Goal: Task Accomplishment & Management: Manage account settings

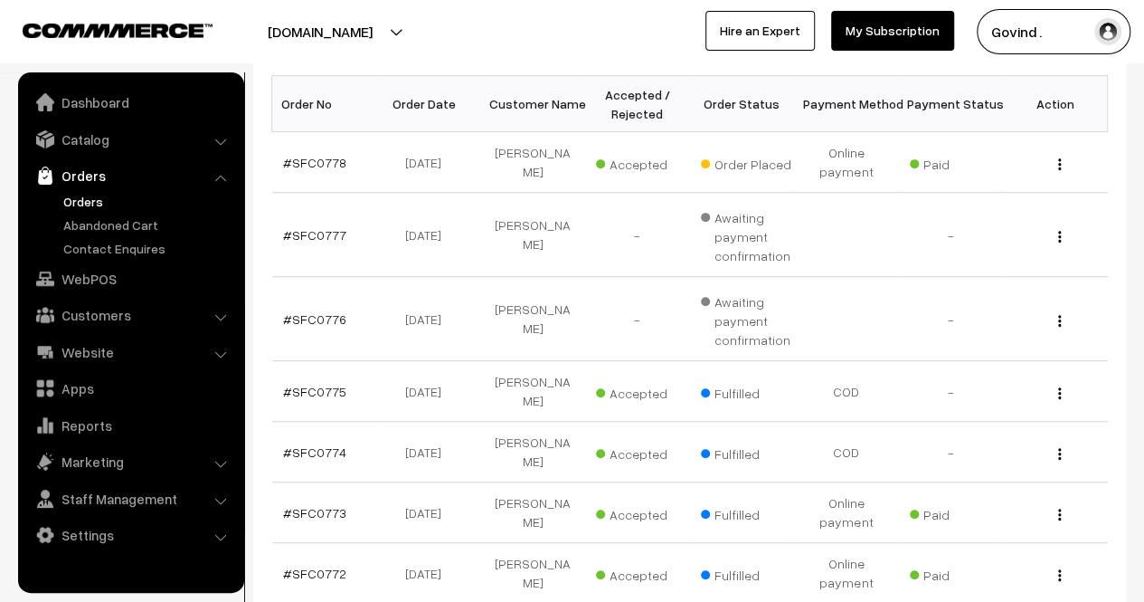
scroll to position [292, 0]
click at [1059, 320] on img "button" at bounding box center [1060, 322] width 3 height 12
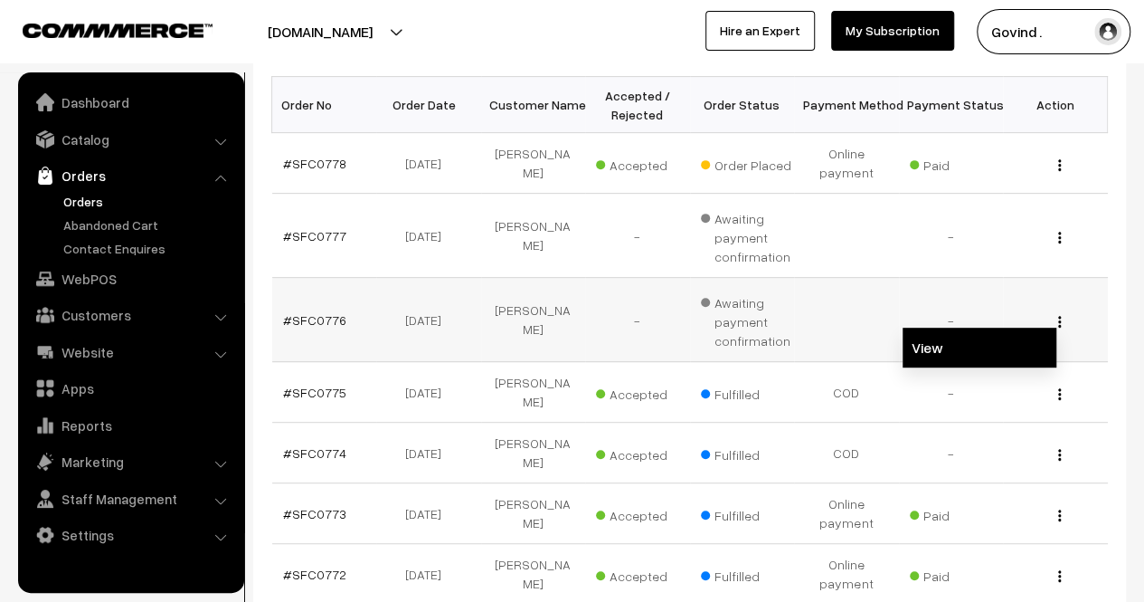
click at [1001, 337] on link "View" at bounding box center [980, 348] width 154 height 40
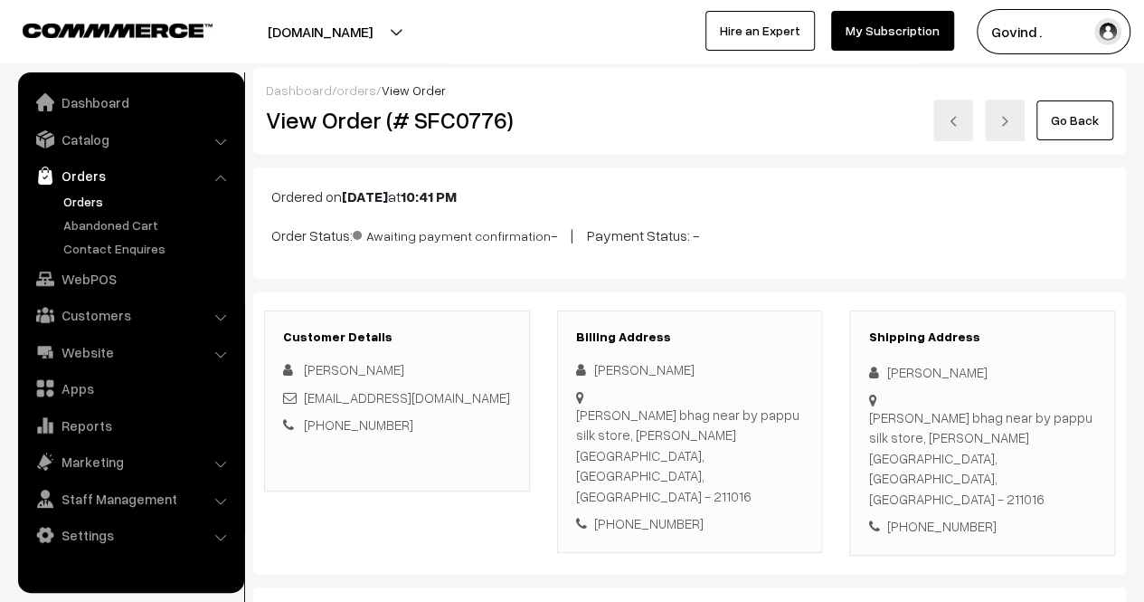
click at [1107, 102] on html "Thank you for showing interest. Our team will call you shortly. Close [DOMAIN_N…" at bounding box center [572, 301] width 1144 height 602
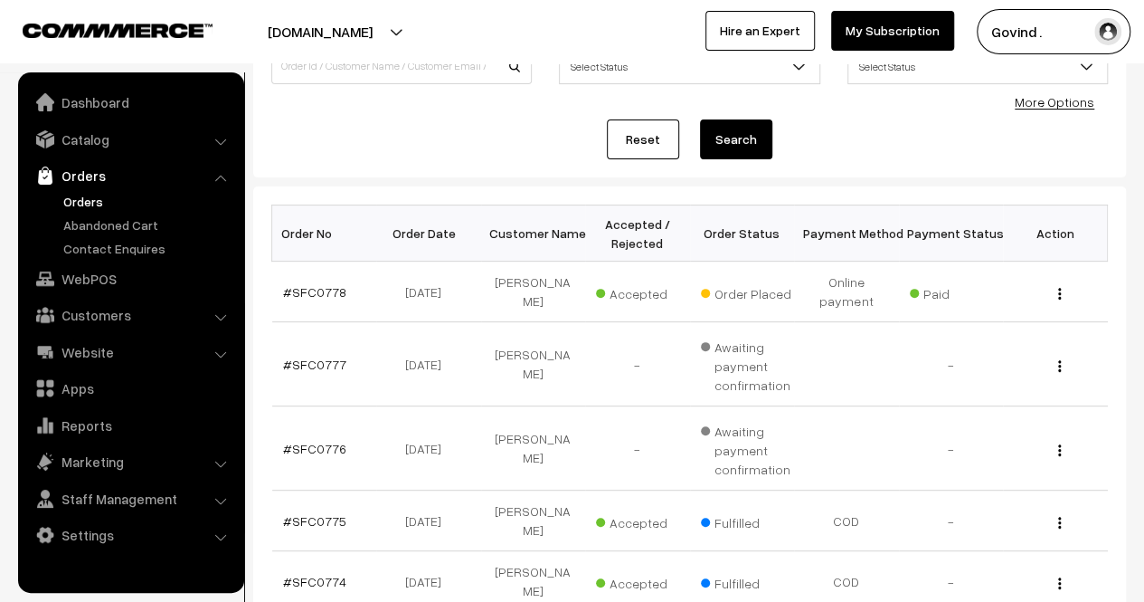
scroll to position [158, 0]
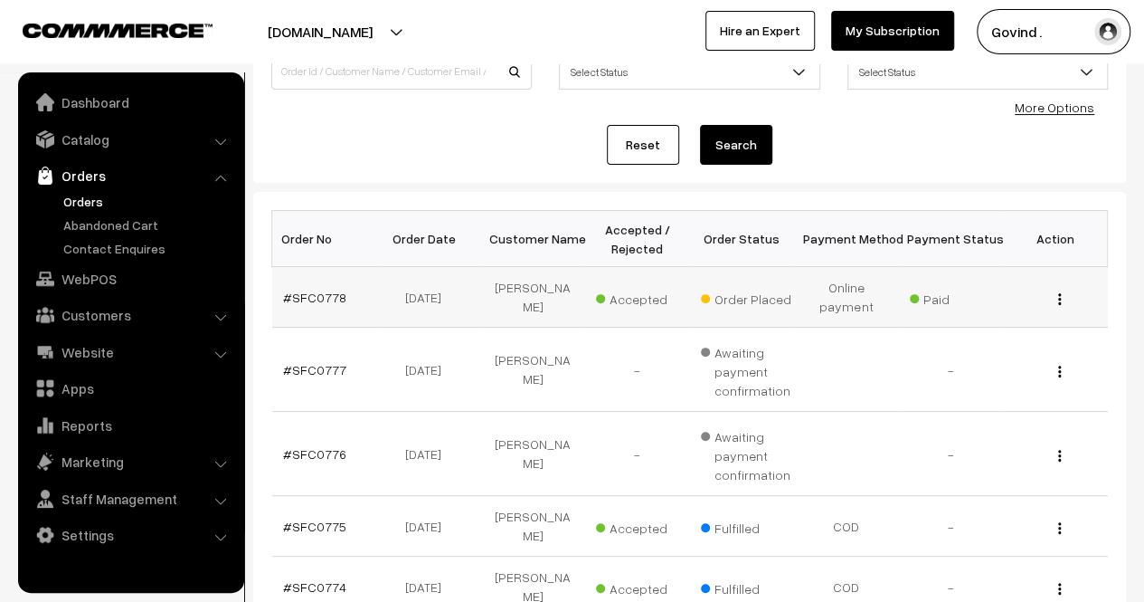
click at [1059, 296] on img "button" at bounding box center [1060, 299] width 3 height 12
click at [992, 314] on link "View" at bounding box center [980, 325] width 154 height 40
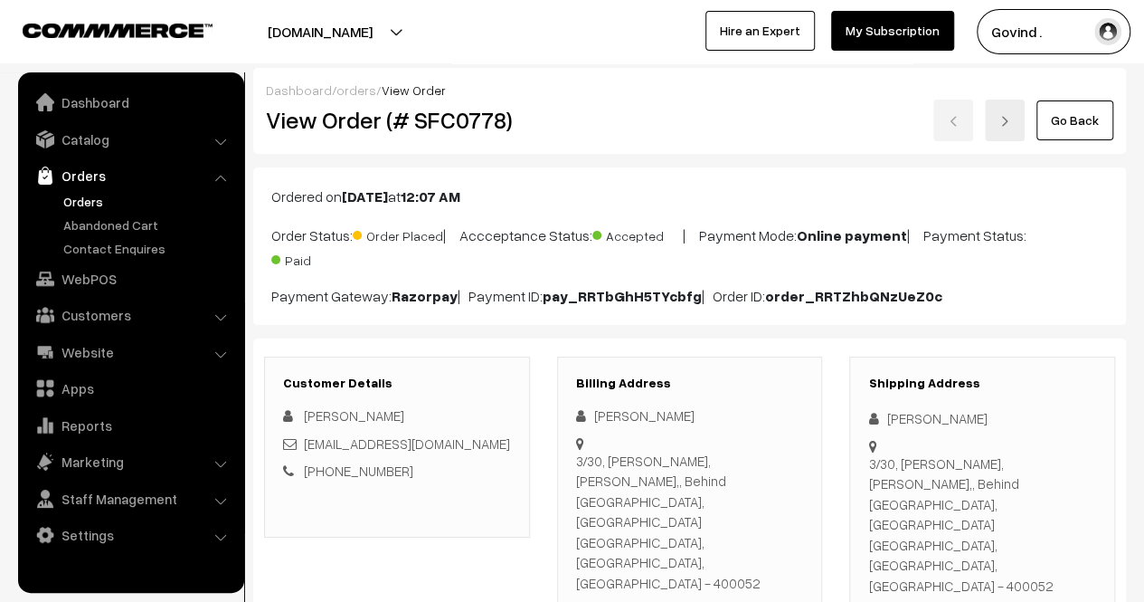
click at [1086, 119] on link "Go Back" at bounding box center [1075, 120] width 77 height 40
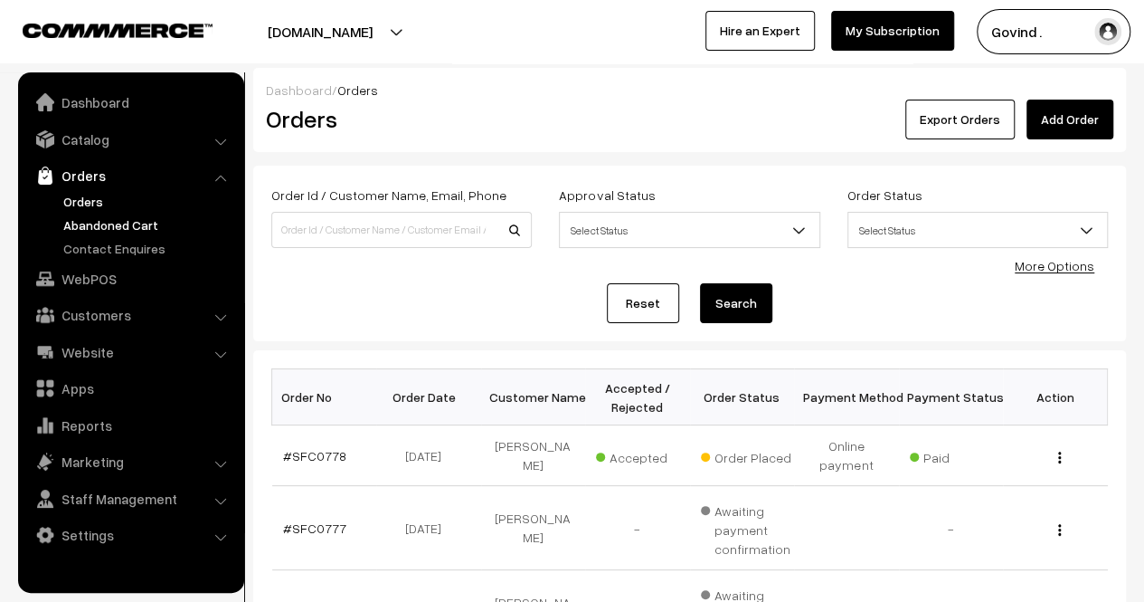
click at [145, 215] on link "Abandoned Cart" at bounding box center [148, 224] width 179 height 19
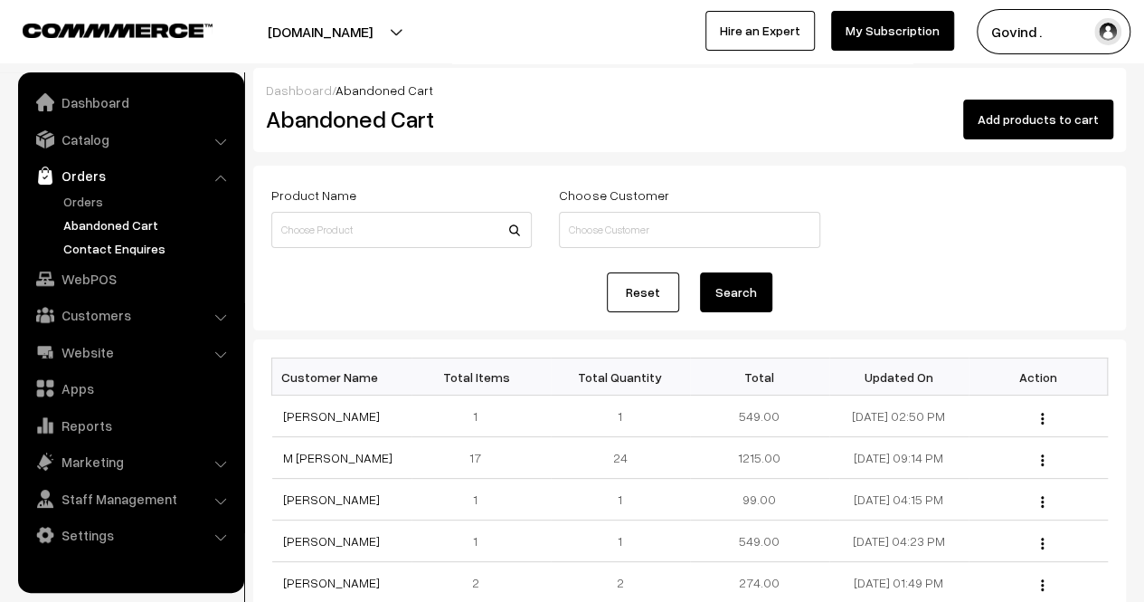
click at [100, 252] on link "Contact Enquires" at bounding box center [148, 248] width 179 height 19
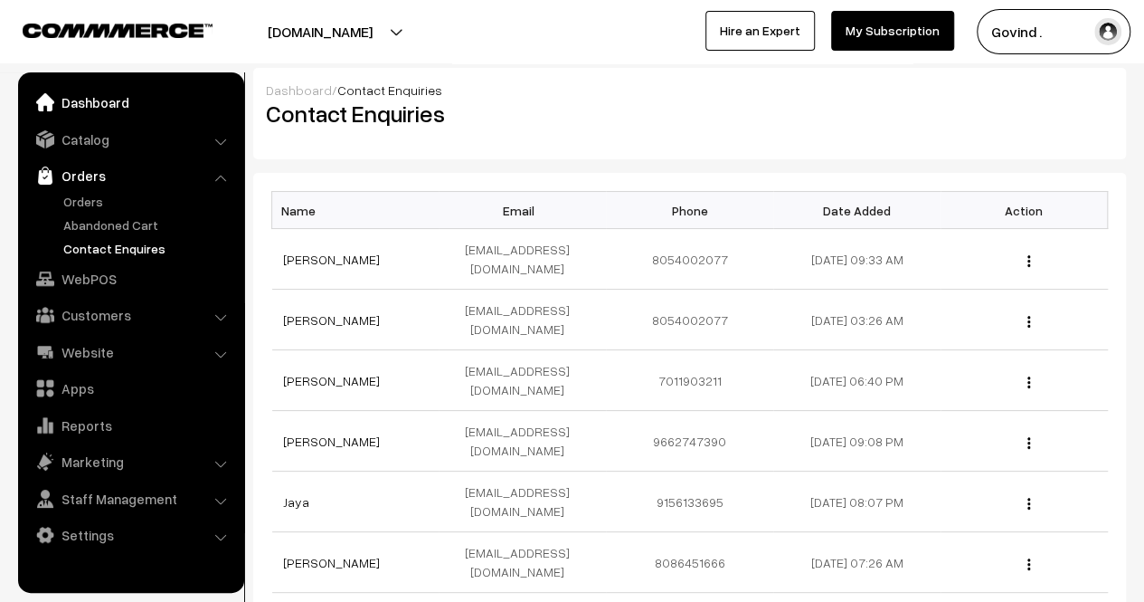
click at [80, 106] on link "Dashboard" at bounding box center [130, 102] width 215 height 33
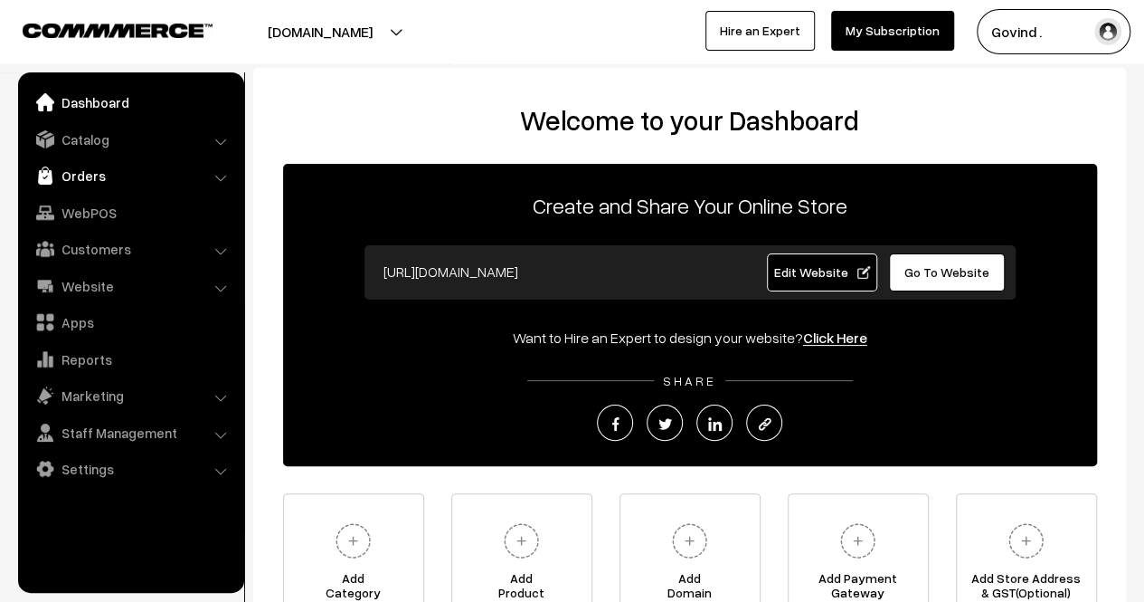
click at [107, 182] on link "Orders" at bounding box center [130, 175] width 215 height 33
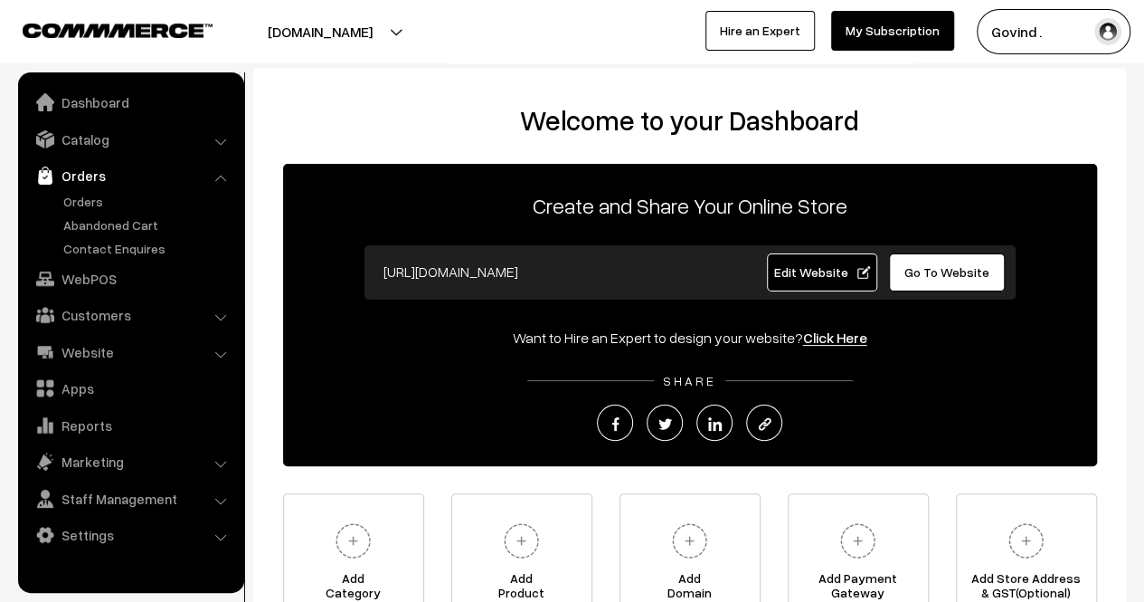
click at [112, 173] on link "Orders" at bounding box center [130, 175] width 215 height 33
